Goal: Check status

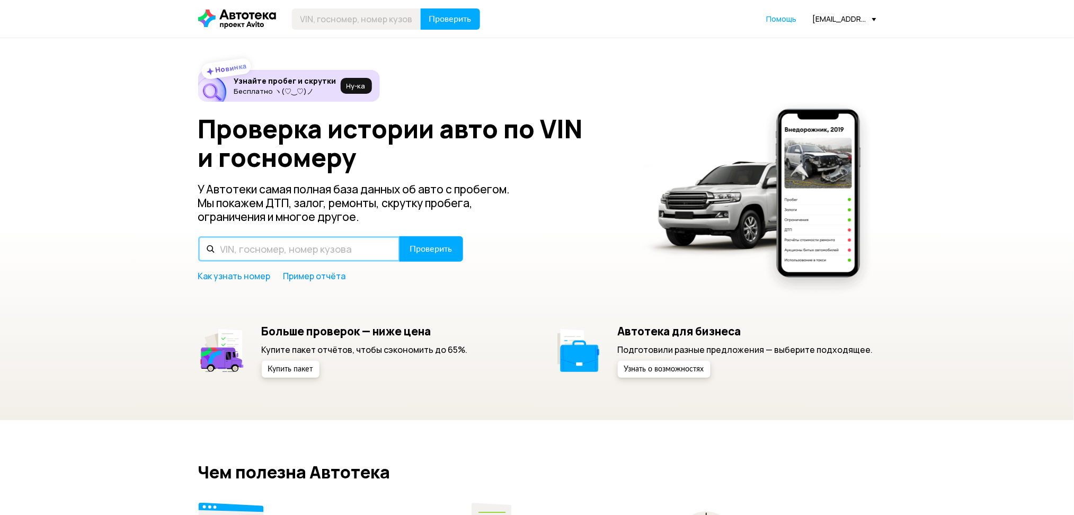
click at [302, 245] on input "text" at bounding box center [299, 248] width 202 height 25
paste input "А442ТМ197"
type input "А442ТМ197"
click at [400, 236] on button "Проверить" at bounding box center [432, 248] width 64 height 25
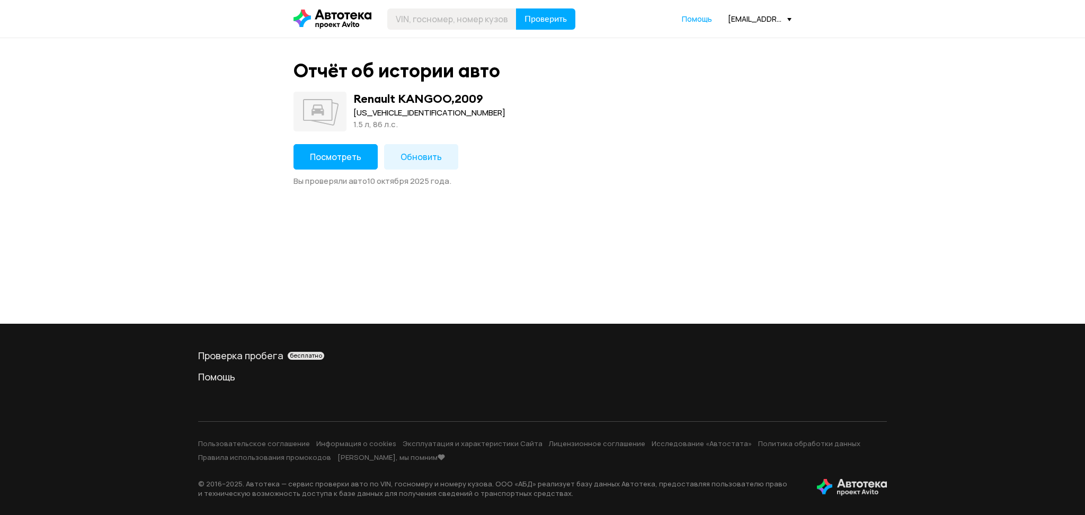
click at [337, 157] on span "Посмотреть" at bounding box center [335, 157] width 51 height 12
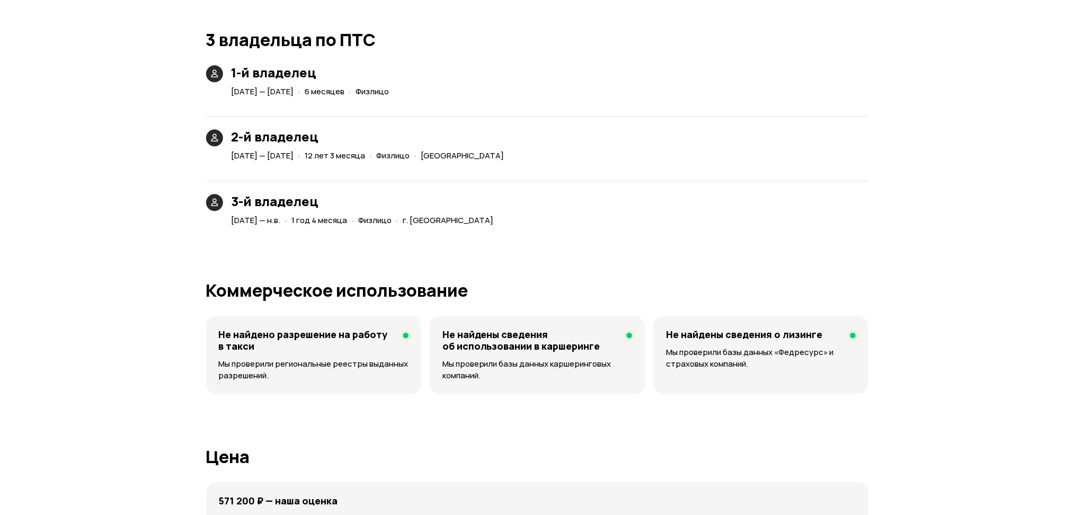
scroll to position [2473, 0]
